Goal: Answer question/provide support

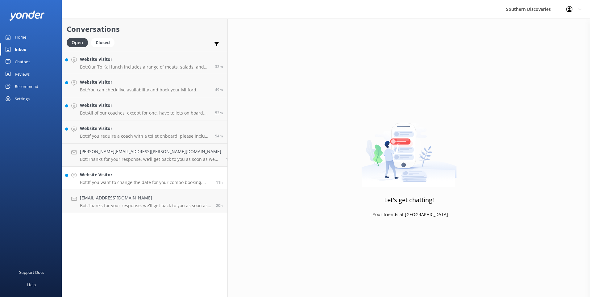
click at [212, 175] on div "11h" at bounding box center [217, 178] width 11 height 14
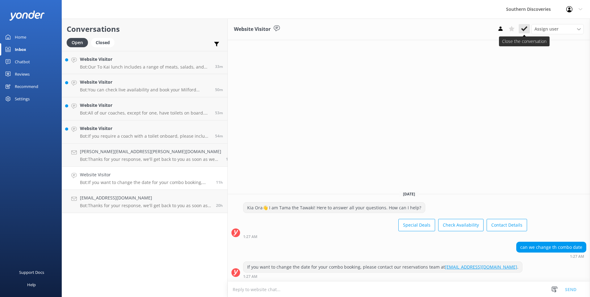
click at [526, 30] on icon at bounding box center [525, 29] width 6 height 6
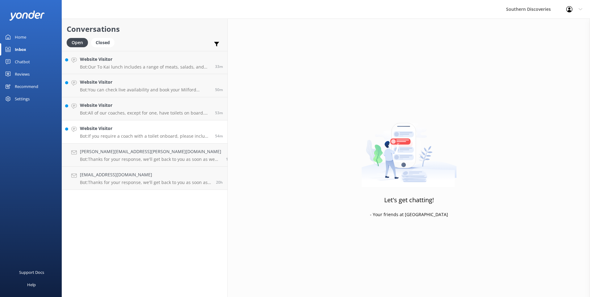
click at [124, 136] on p "Bot: If you require a coach with a toilet onboard, please include this in your …" at bounding box center [145, 136] width 131 height 6
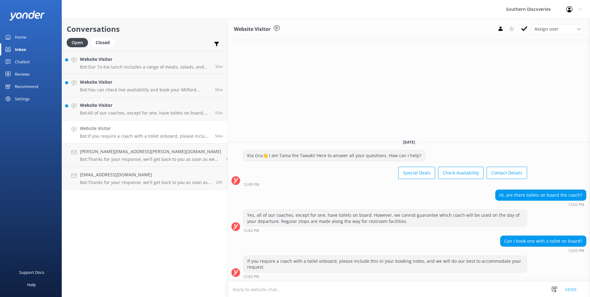
click at [523, 29] on icon at bounding box center [525, 29] width 6 height 6
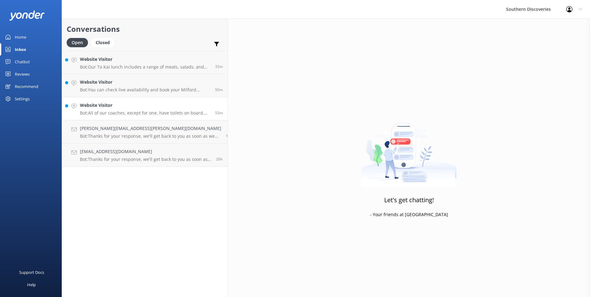
click at [93, 114] on p "Bot: All of our coaches, except for one, have toilets on board. However, we can…" at bounding box center [145, 113] width 131 height 6
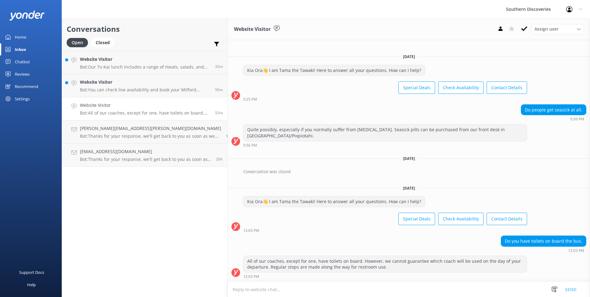
click at [527, 29] on button at bounding box center [524, 28] width 11 height 9
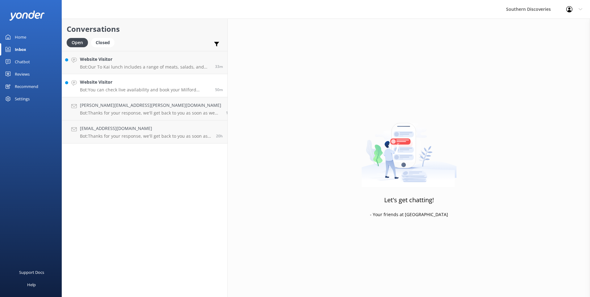
click at [116, 87] on p "Bot: You can check live availability and book your Milford Sound adventure on o…" at bounding box center [145, 90] width 131 height 6
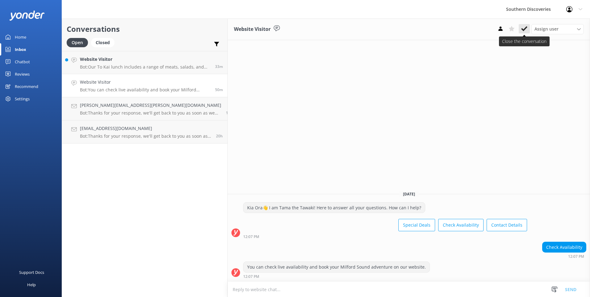
click at [525, 28] on use at bounding box center [525, 28] width 6 height 5
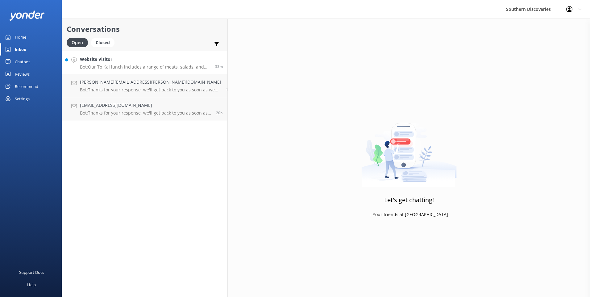
drag, startPoint x: 139, startPoint y: 61, endPoint x: 167, endPoint y: 54, distance: 28.5
click at [140, 61] on h4 "Website Visitor" at bounding box center [145, 59] width 131 height 7
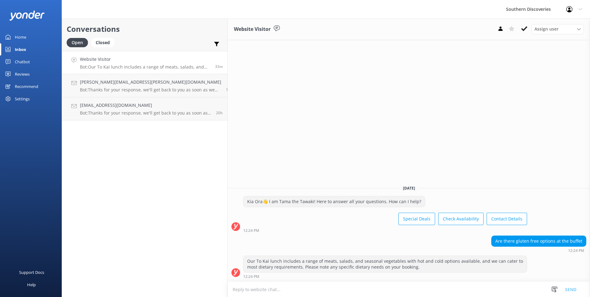
drag, startPoint x: 524, startPoint y: 29, endPoint x: 521, endPoint y: 28, distance: 3.1
click at [524, 29] on icon at bounding box center [525, 29] width 6 height 6
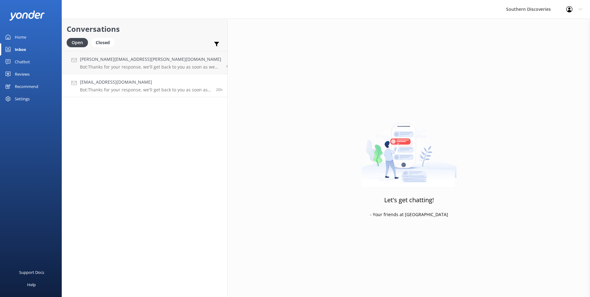
click at [94, 91] on p "Bot: Thanks for your response, we'll get back to you as soon as we can during o…" at bounding box center [146, 90] width 132 height 6
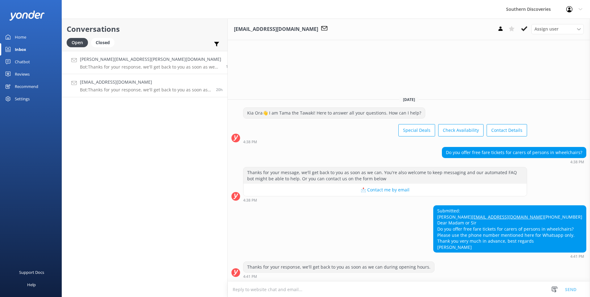
click at [104, 68] on p "Bot: Thanks for your response, we'll get back to you as soon as we can during o…" at bounding box center [150, 67] width 141 height 6
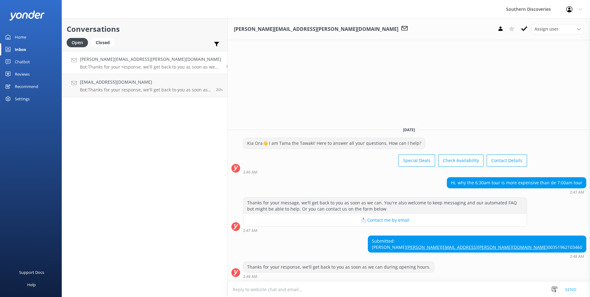
drag, startPoint x: 247, startPoint y: 293, endPoint x: 239, endPoint y: 287, distance: 10.0
click at [245, 291] on textarea at bounding box center [409, 289] width 363 height 15
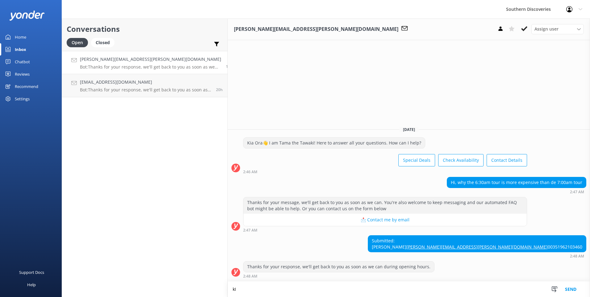
type textarea "k"
click at [363, 290] on textarea "[PERSON_NAME], Thank you for your interest in booking with Southern Discoveries…" at bounding box center [409, 289] width 363 height 15
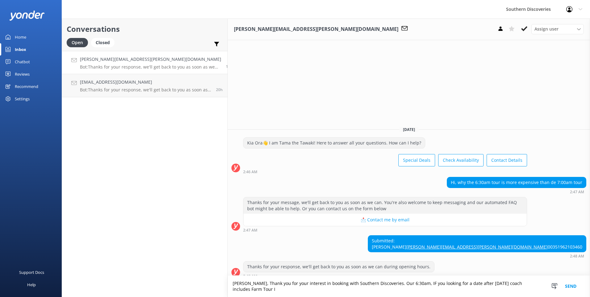
click at [522, 292] on textarea "[PERSON_NAME], Thank you for your interest in booking with Southern Discoveries…" at bounding box center [409, 286] width 363 height 21
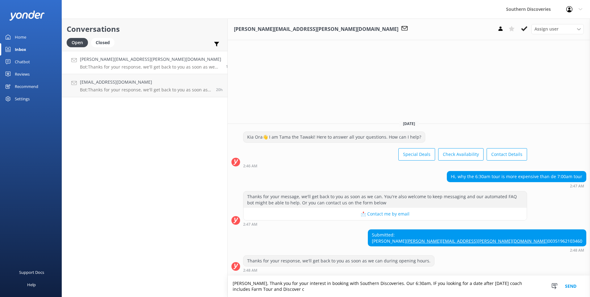
click at [539, 282] on textarea "[PERSON_NAME], Thank you for your interest in booking with Southern Discoveries…" at bounding box center [409, 286] width 363 height 21
click at [228, 291] on textarea "[PERSON_NAME], Thank you for your interest in booking with Southern Discoveries…" at bounding box center [409, 286] width 363 height 21
click at [245, 291] on textarea "[PERSON_NAME], Thank you for your interest in booking with Southern Discoveries…" at bounding box center [409, 286] width 363 height 21
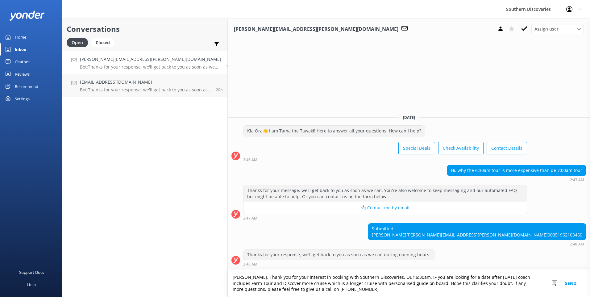
click at [252, 291] on textarea "[PERSON_NAME], Thank you for your interest in booking with Southern Discoveries…" at bounding box center [409, 283] width 363 height 27
type textarea "[PERSON_NAME], Thank you for your interest in booking with Southern Discoveries…"
click at [561, 283] on button "Send" at bounding box center [571, 283] width 23 height 27
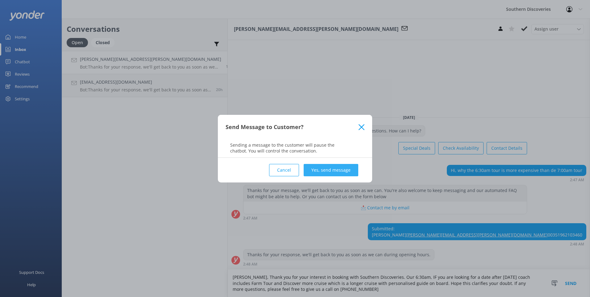
click at [348, 173] on button "Yes, send message" at bounding box center [331, 170] width 55 height 12
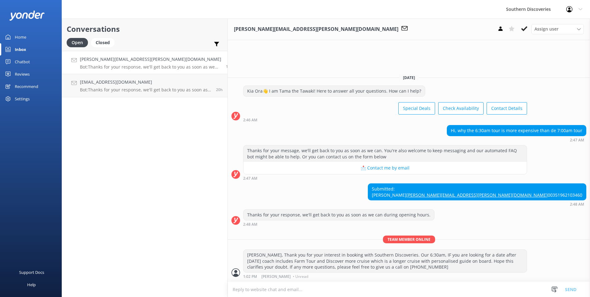
click at [525, 30] on icon at bounding box center [525, 29] width 6 height 6
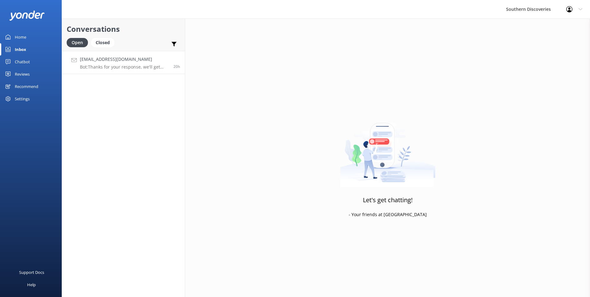
click at [143, 68] on p "Bot: Thanks for your response, we'll get back to you as soon as we can during o…" at bounding box center [124, 67] width 89 height 6
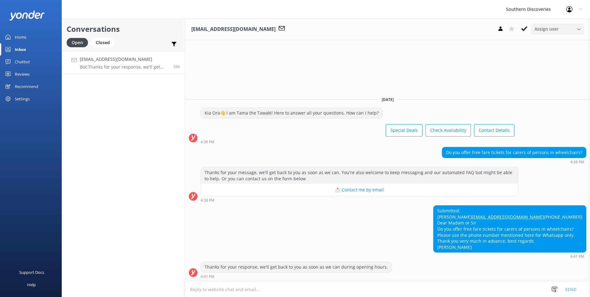
click at [542, 28] on span "Assign user" at bounding box center [547, 29] width 24 height 7
drag, startPoint x: 542, startPoint y: 28, endPoint x: 552, endPoint y: 57, distance: 30.2
click at [552, 57] on div "[PERSON_NAME]" at bounding box center [549, 54] width 29 height 6
